Goal: Transaction & Acquisition: Obtain resource

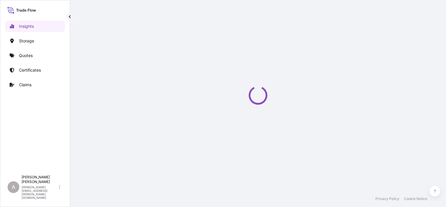
select select "2025"
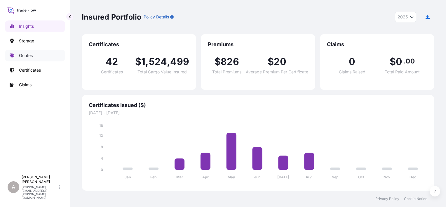
click at [19, 53] on p "Quotes" at bounding box center [26, 56] width 14 height 6
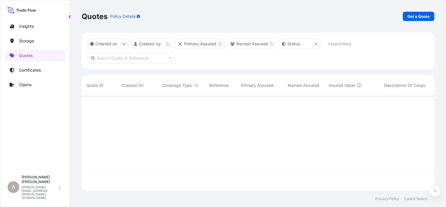
scroll to position [93, 348]
click at [420, 13] on link "Get a Quote" at bounding box center [419, 16] width 32 height 9
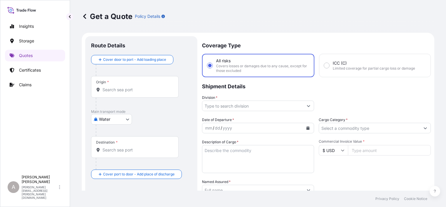
scroll to position [9, 0]
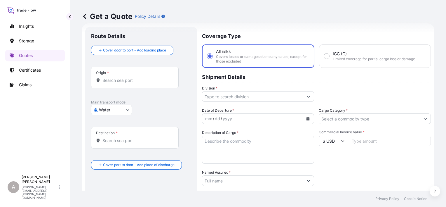
click at [136, 77] on div "Origin *" at bounding box center [135, 78] width 88 height 22
click at [116, 111] on body "Insights Storage Quotes Certificates Claims A [PERSON_NAME] [PERSON_NAME][EMAIL…" at bounding box center [223, 103] width 446 height 207
click at [115, 144] on div "Inland" at bounding box center [111, 145] width 36 height 11
select select "Inland"
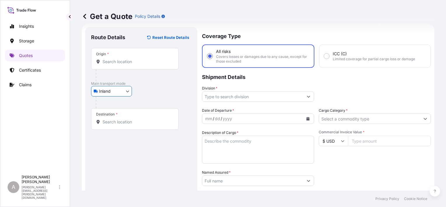
click at [147, 86] on div "Inland Air Water Inland" at bounding box center [141, 91] width 100 height 11
click at [140, 62] on input "Origin *" at bounding box center [137, 62] width 69 height 6
click at [147, 57] on div "Origin *" at bounding box center [135, 59] width 88 height 22
click at [147, 59] on input "Origin * Please select an origin" at bounding box center [137, 62] width 69 height 6
click at [150, 68] on div "Origin *" at bounding box center [135, 59] width 88 height 22
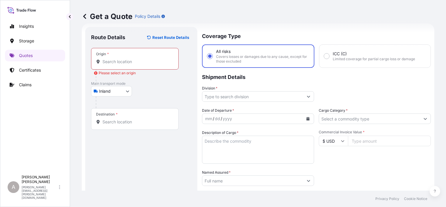
click at [150, 65] on input "Origin * Please select an origin" at bounding box center [137, 62] width 69 height 6
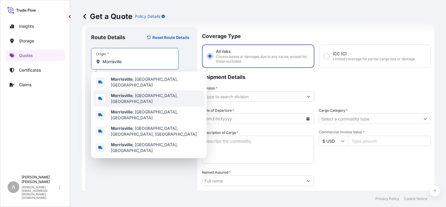
click at [142, 93] on span "[GEOGRAPHIC_DATA] , [GEOGRAPHIC_DATA], [GEOGRAPHIC_DATA]" at bounding box center [156, 99] width 91 height 12
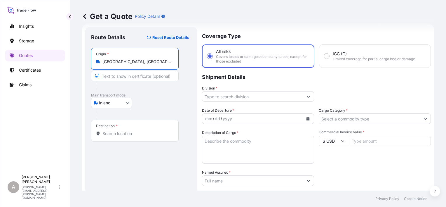
type input "[GEOGRAPHIC_DATA], [GEOGRAPHIC_DATA], [GEOGRAPHIC_DATA]"
click at [174, 101] on div "Inland Air Water Inland" at bounding box center [141, 103] width 100 height 11
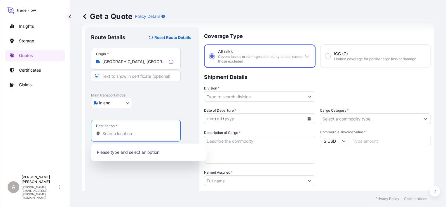
click at [123, 133] on input "Destination *" at bounding box center [138, 134] width 71 height 6
click at [149, 134] on input "Destination * Please select a destination" at bounding box center [137, 134] width 69 height 6
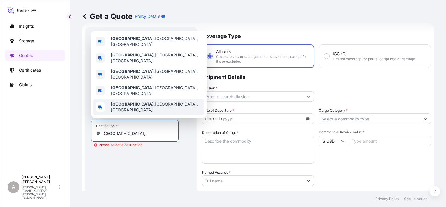
click at [147, 106] on div "[GEOGRAPHIC_DATA], [GEOGRAPHIC_DATA], [GEOGRAPHIC_DATA]" at bounding box center [148, 107] width 111 height 16
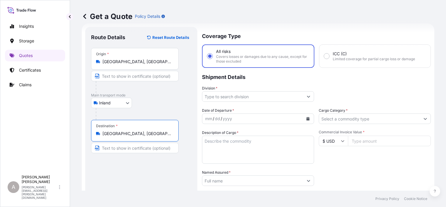
type input "[GEOGRAPHIC_DATA], [GEOGRAPHIC_DATA], [GEOGRAPHIC_DATA]"
click at [142, 168] on div "Route Details Reset Route Details Place of loading Road / [GEOGRAPHIC_DATA] / I…" at bounding box center [141, 161] width 100 height 257
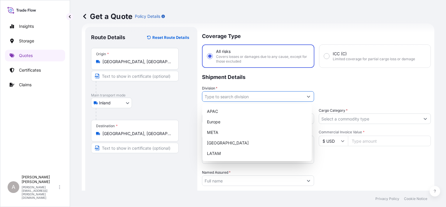
click at [251, 95] on input "Division *" at bounding box center [252, 96] width 101 height 11
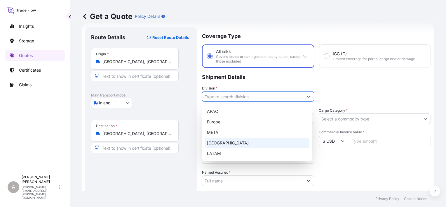
click at [235, 139] on div "[GEOGRAPHIC_DATA]" at bounding box center [257, 143] width 105 height 11
type input "[GEOGRAPHIC_DATA]"
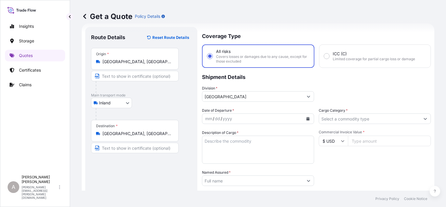
click at [338, 80] on p "Shipment Details" at bounding box center [316, 77] width 229 height 18
click at [303, 116] on button "Calendar" at bounding box center [307, 118] width 9 height 9
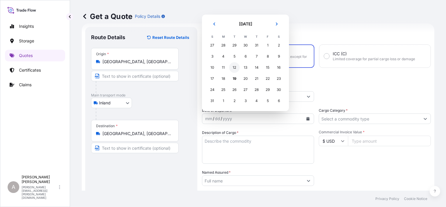
click at [232, 67] on div "12" at bounding box center [234, 67] width 11 height 11
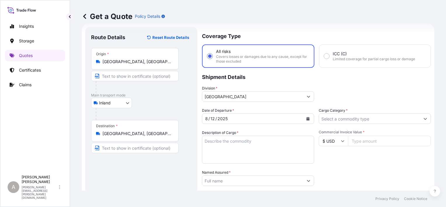
drag, startPoint x: 349, startPoint y: 84, endPoint x: 350, endPoint y: 92, distance: 8.0
click at [349, 84] on p "Shipment Details" at bounding box center [316, 77] width 229 height 18
click at [352, 128] on div "Date of Departure * [DATE] Cargo Category * Description of Cargo * Commercial I…" at bounding box center [316, 179] width 229 height 145
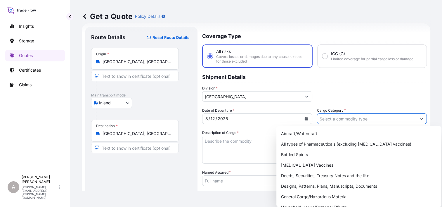
click at [354, 121] on input "Cargo Category *" at bounding box center [366, 118] width 99 height 11
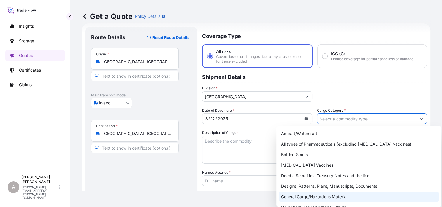
click at [319, 195] on div "General Cargo/Hazardous Material" at bounding box center [359, 196] width 160 height 11
type input "General Cargo/Hazardous Material"
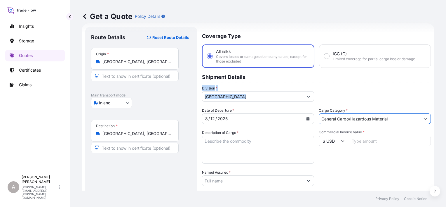
click at [377, 85] on div "Coverage Type All risks Covers losses or damages due to any cause, except for t…" at bounding box center [316, 161] width 229 height 269
click at [342, 173] on div "Packing Category Type to search a container mode Please select a primary mode o…" at bounding box center [375, 177] width 112 height 16
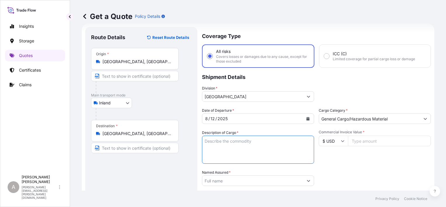
drag, startPoint x: 270, startPoint y: 143, endPoint x: 274, endPoint y: 140, distance: 4.6
click at [272, 141] on textarea "Description of Cargo *" at bounding box center [258, 150] width 112 height 28
click at [232, 153] on textarea "Description of Cargo *" at bounding box center [258, 150] width 112 height 28
paste textarea "chemicals 135"
click at [228, 145] on textarea "chemicals 135" at bounding box center [258, 150] width 112 height 28
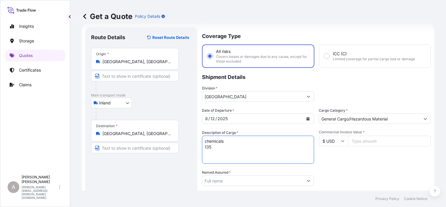
type textarea "chemicals 135"
click at [370, 144] on input "Commercial Invoice Value *" at bounding box center [389, 141] width 83 height 11
paste input "14765.40"
type input "14765.40"
click at [364, 162] on div "Commercial Invoice Value * $ USD 14765.40" at bounding box center [375, 147] width 112 height 34
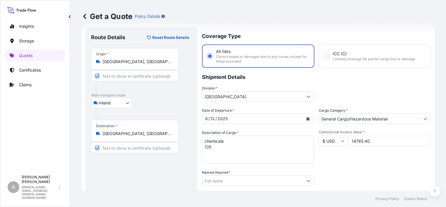
scroll to position [39, 0]
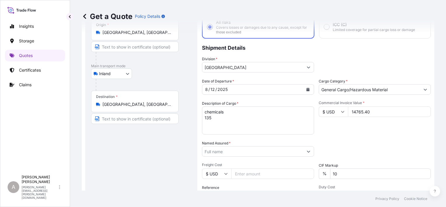
click at [299, 156] on div at bounding box center [258, 151] width 112 height 11
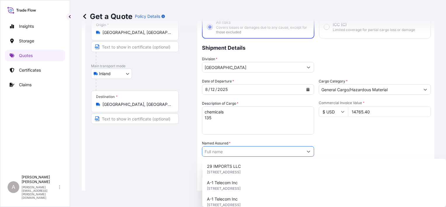
click at [225, 154] on input "Named Assured *" at bounding box center [252, 151] width 101 height 11
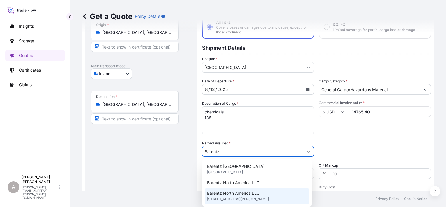
click at [256, 197] on span "[STREET_ADDRESS][PERSON_NAME]" at bounding box center [238, 199] width 62 height 6
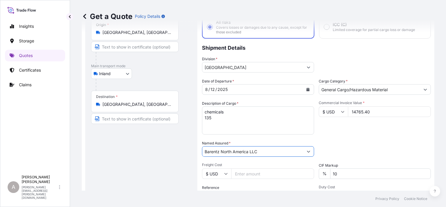
type input "Barentz North America LLC"
click at [417, 142] on div "Packing Category Type to search a container mode Please select a primary mode o…" at bounding box center [375, 148] width 112 height 16
drag, startPoint x: 375, startPoint y: 176, endPoint x: 288, endPoint y: 178, distance: 87.0
click at [295, 178] on div "Date of Departure * [DATE] Cargo Category * General Cargo/Hazardous Material De…" at bounding box center [316, 150] width 229 height 145
type input "0"
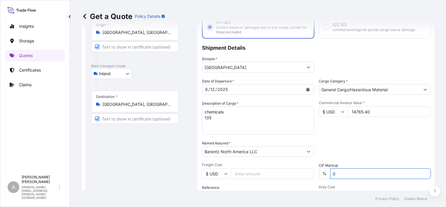
drag, startPoint x: 361, startPoint y: 117, endPoint x: 360, endPoint y: 120, distance: 3.1
click at [361, 120] on div "Commercial Invoice Value * $ USD 14765.40" at bounding box center [375, 117] width 112 height 34
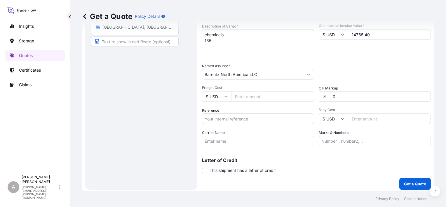
scroll to position [118, 0]
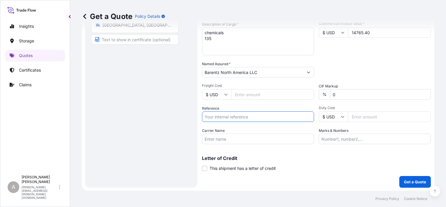
click at [236, 113] on input "Reference" at bounding box center [258, 116] width 112 height 11
click at [236, 118] on input "Reference" at bounding box center [258, 116] width 112 height 11
paste input "90417544-0"
type input "90417544-0"
drag, startPoint x: 307, startPoint y: 173, endPoint x: 275, endPoint y: 142, distance: 44.6
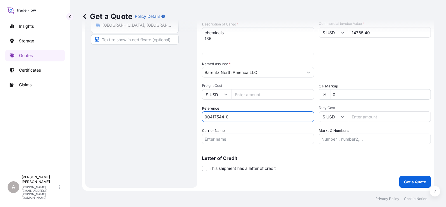
click at [306, 172] on div "Coverage Type All risks Covers losses or damages due to any cause, except for t…" at bounding box center [316, 53] width 229 height 269
click at [266, 137] on input "Carrier Name" at bounding box center [258, 138] width 112 height 11
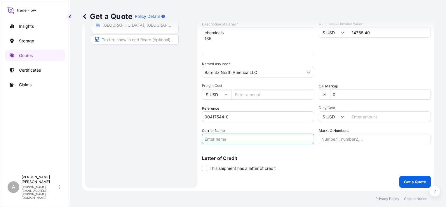
click at [212, 140] on input "Carrier Name" at bounding box center [258, 138] width 112 height 11
paste input "R & L Carriers, Inc."
type input "R & L Carriers, Inc."
drag, startPoint x: 298, startPoint y: 166, endPoint x: 303, endPoint y: 165, distance: 4.1
click at [299, 166] on div "Letter of Credit This shipment has a letter of credit Letter of credit * Letter…" at bounding box center [316, 163] width 229 height 15
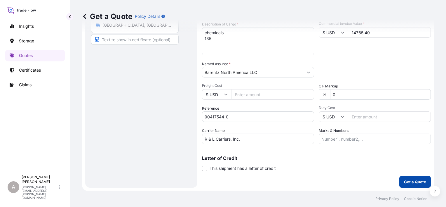
click at [411, 180] on p "Get a Quote" at bounding box center [415, 182] width 22 height 6
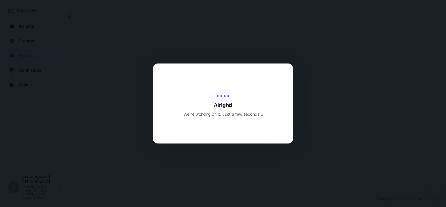
select select "Inland"
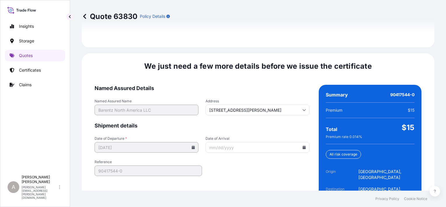
scroll to position [902, 0]
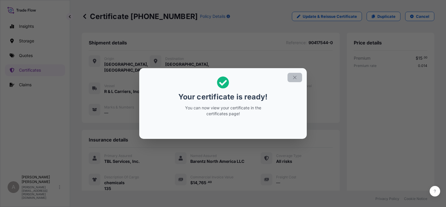
click at [300, 78] on button "button" at bounding box center [295, 77] width 15 height 9
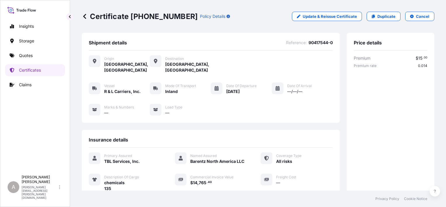
click at [158, 15] on p "Certificate [PHONE_NUMBER]" at bounding box center [140, 16] width 116 height 9
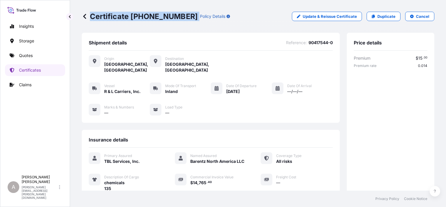
click at [158, 15] on p "Certificate [PHONE_NUMBER]" at bounding box center [140, 16] width 116 height 9
drag, startPoint x: 132, startPoint y: 21, endPoint x: 133, endPoint y: 18, distance: 3.7
click at [132, 22] on div "Certificate [PHONE_NUMBER] Policy Details Update & Reissue Certificate Duplicat…" at bounding box center [258, 16] width 353 height 33
click at [130, 16] on p "Certificate [PHONE_NUMBER]" at bounding box center [140, 16] width 116 height 9
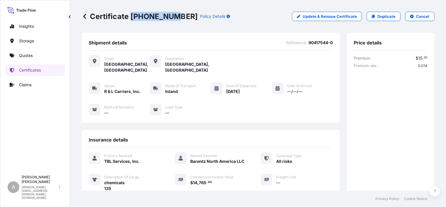
drag, startPoint x: 132, startPoint y: 16, endPoint x: 172, endPoint y: 17, distance: 39.7
click at [172, 17] on p "Certificate [PHONE_NUMBER]" at bounding box center [140, 16] width 116 height 9
copy p "[PHONE_NUMBER]"
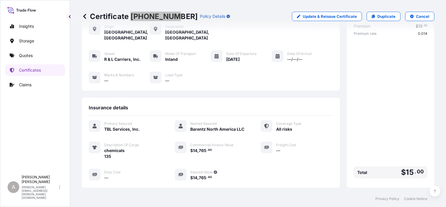
scroll to position [125, 0]
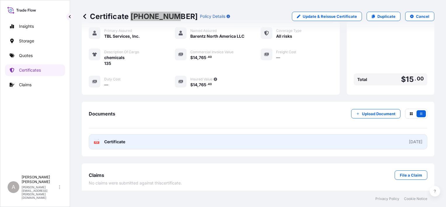
click at [365, 138] on link "PDF Certificate [DATE]" at bounding box center [258, 141] width 339 height 15
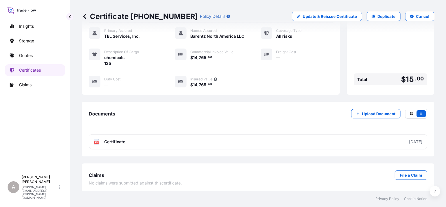
click at [312, 114] on div "Documents Upload Document" at bounding box center [258, 119] width 339 height 20
click at [37, 55] on link "Quotes" at bounding box center [35, 56] width 60 height 12
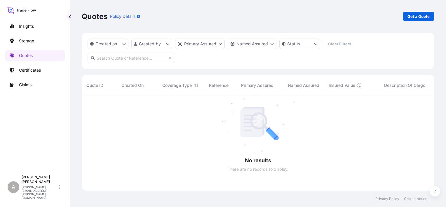
scroll to position [111, 348]
